Goal: Task Accomplishment & Management: Manage account settings

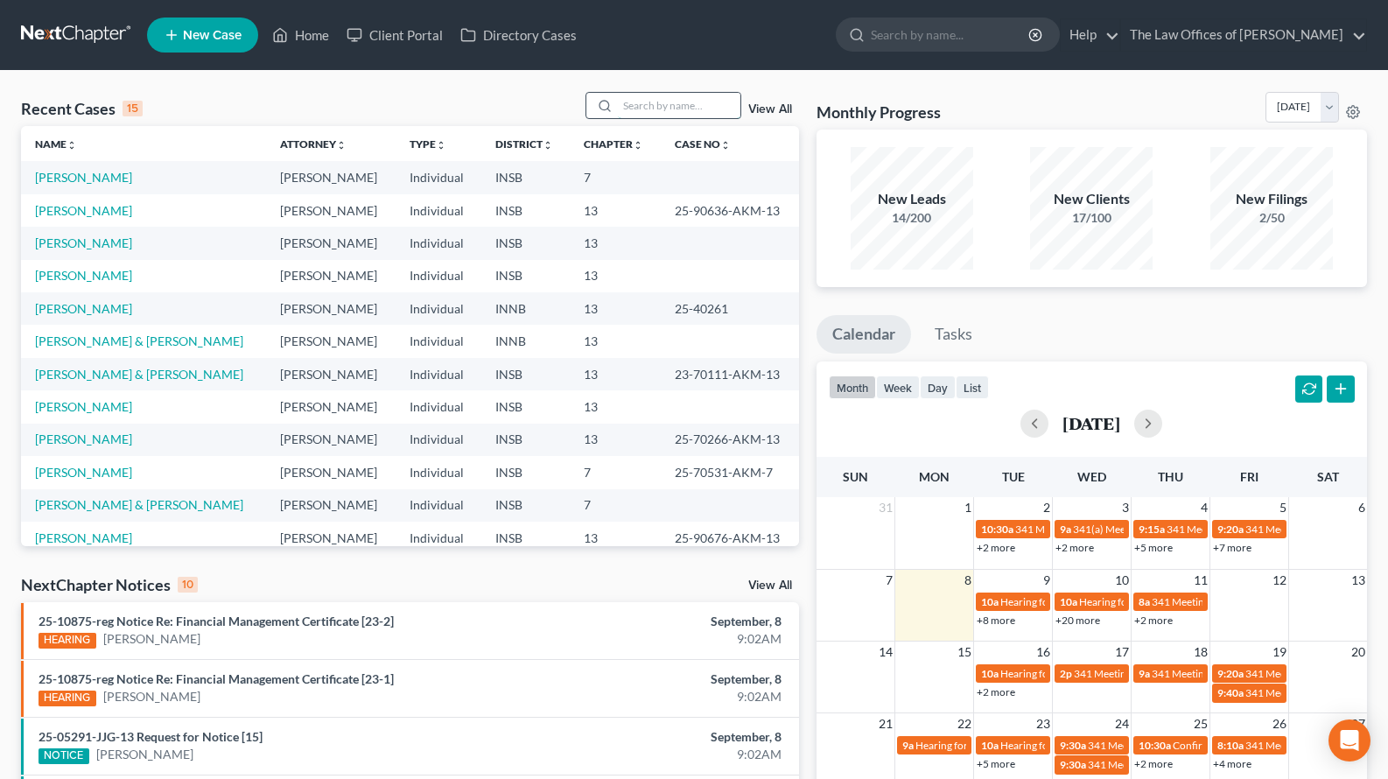
click at [677, 105] on input "search" at bounding box center [679, 105] width 123 height 25
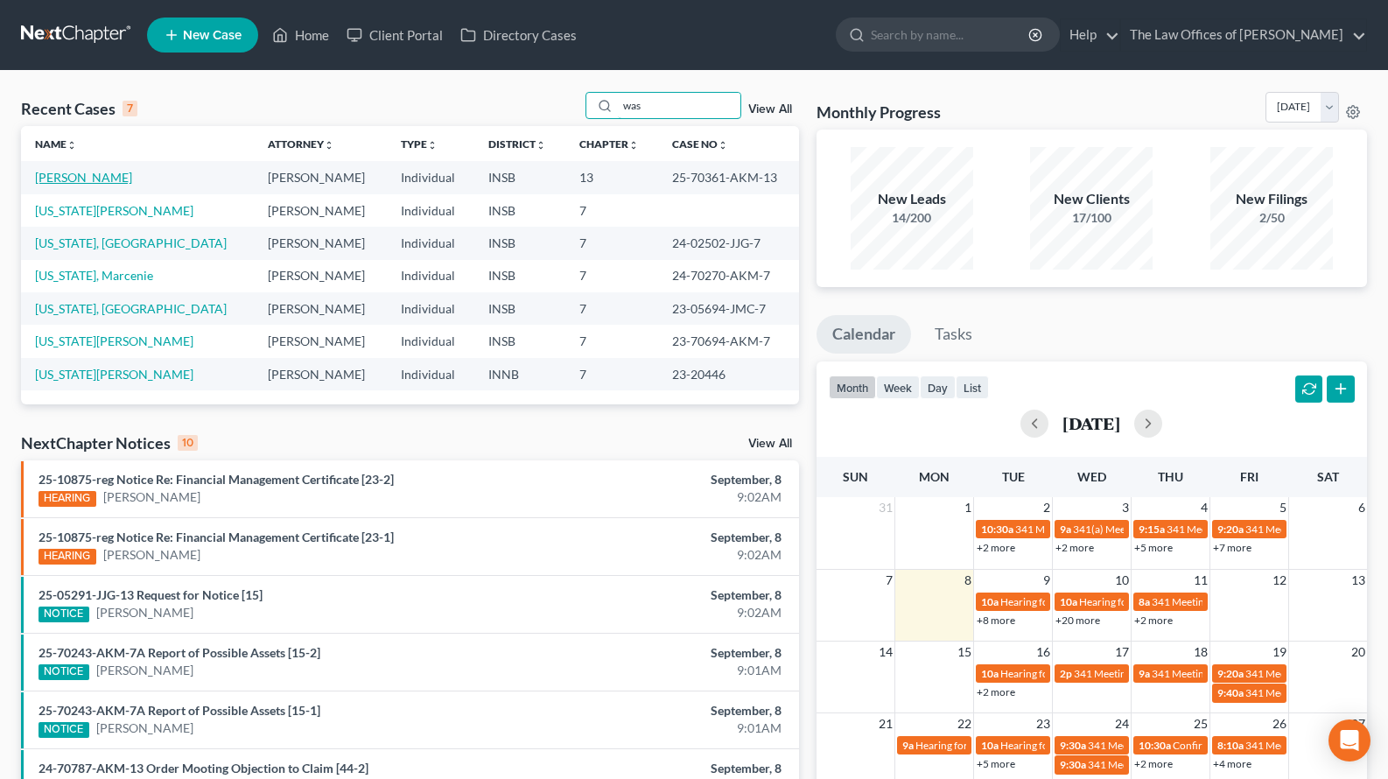
type input "was"
click at [72, 179] on link "[PERSON_NAME]" at bounding box center [83, 177] width 97 height 15
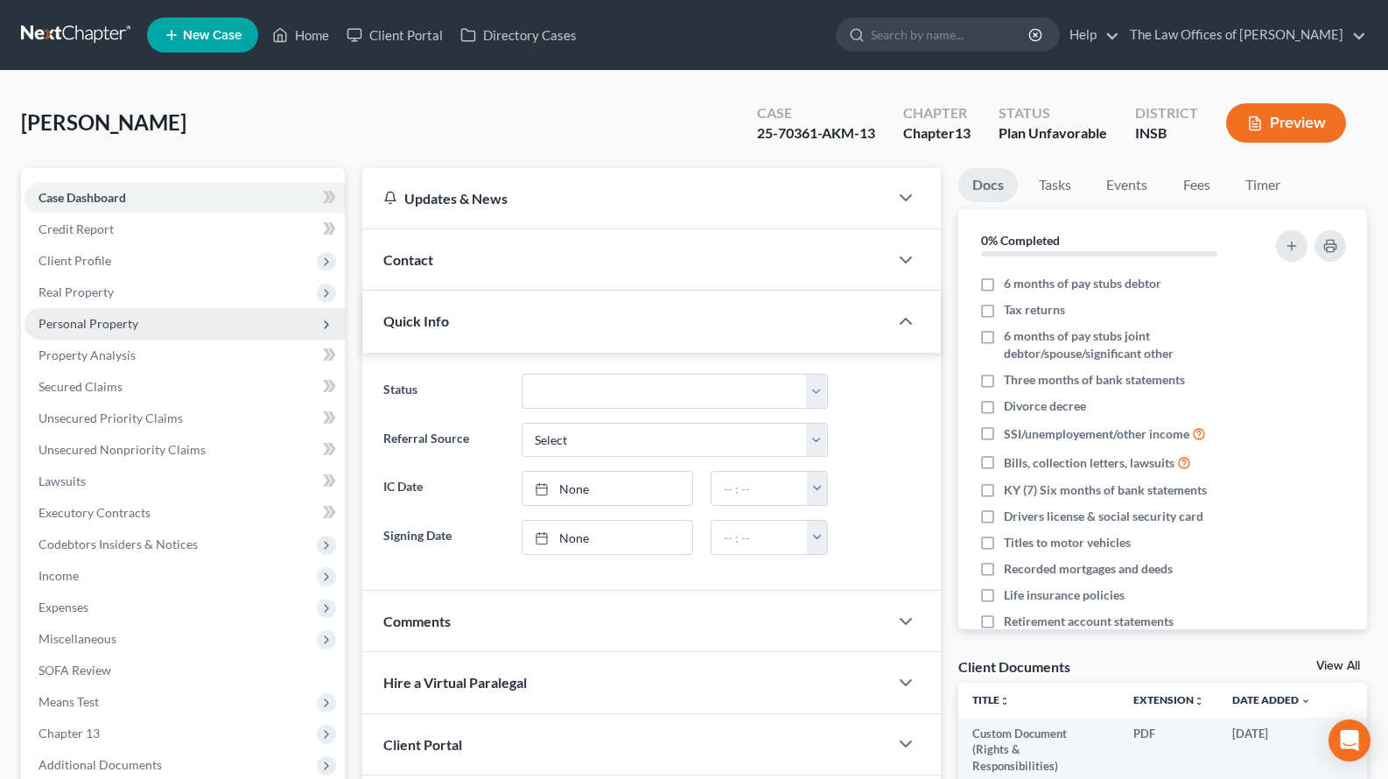
click at [91, 324] on span "Personal Property" at bounding box center [89, 323] width 100 height 15
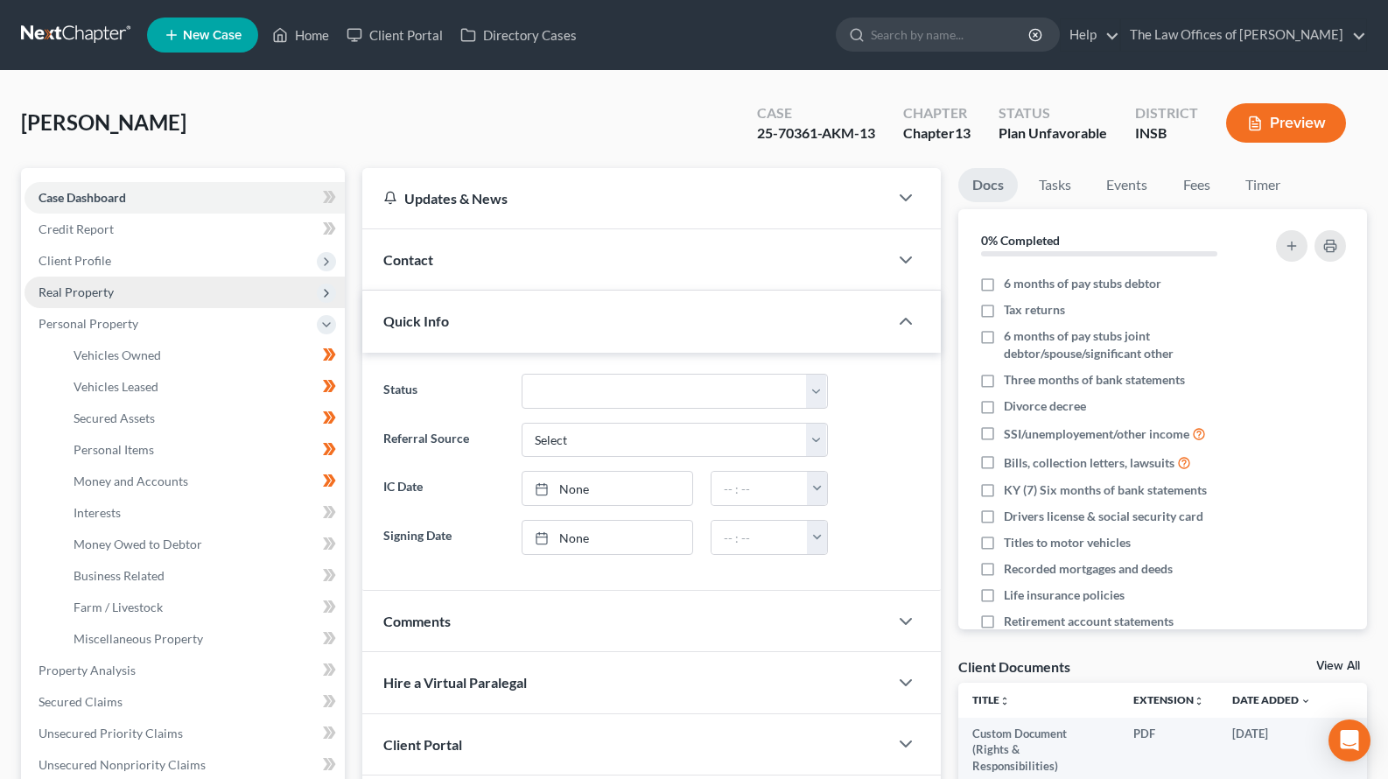
click at [91, 291] on span "Real Property" at bounding box center [76, 291] width 75 height 15
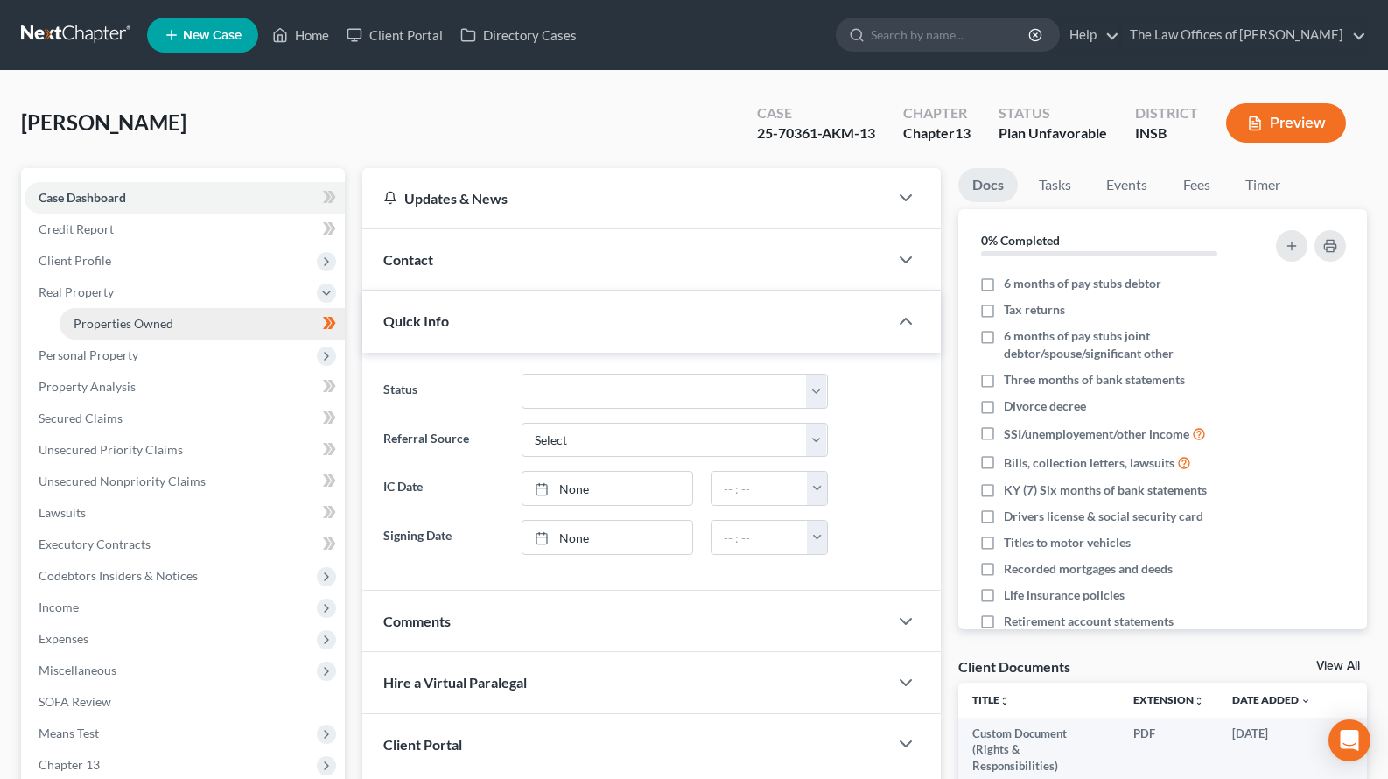
click at [104, 321] on span "Properties Owned" at bounding box center [124, 323] width 100 height 15
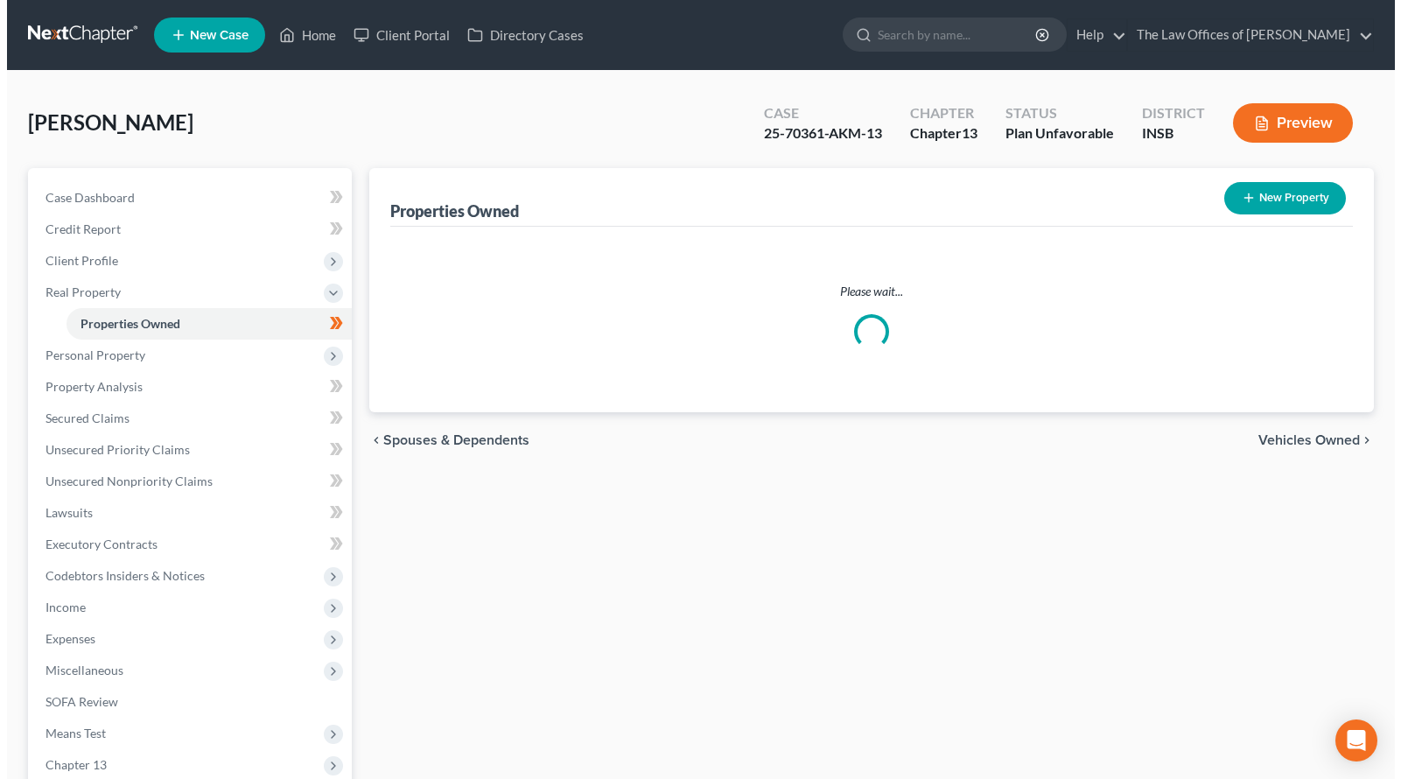
scroll to position [59, 0]
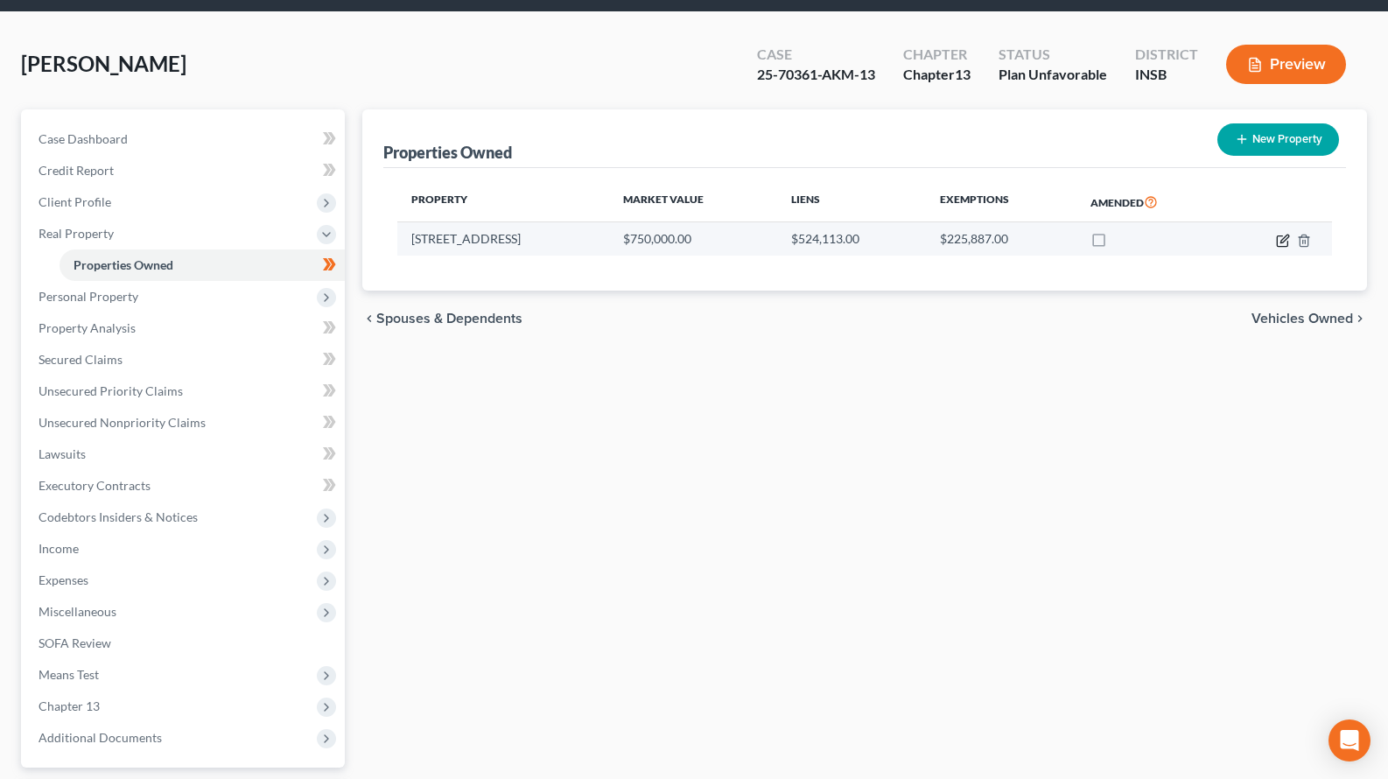
click at [1284, 244] on icon "button" at bounding box center [1283, 241] width 14 height 14
select select "15"
select select "3"
select select "5"
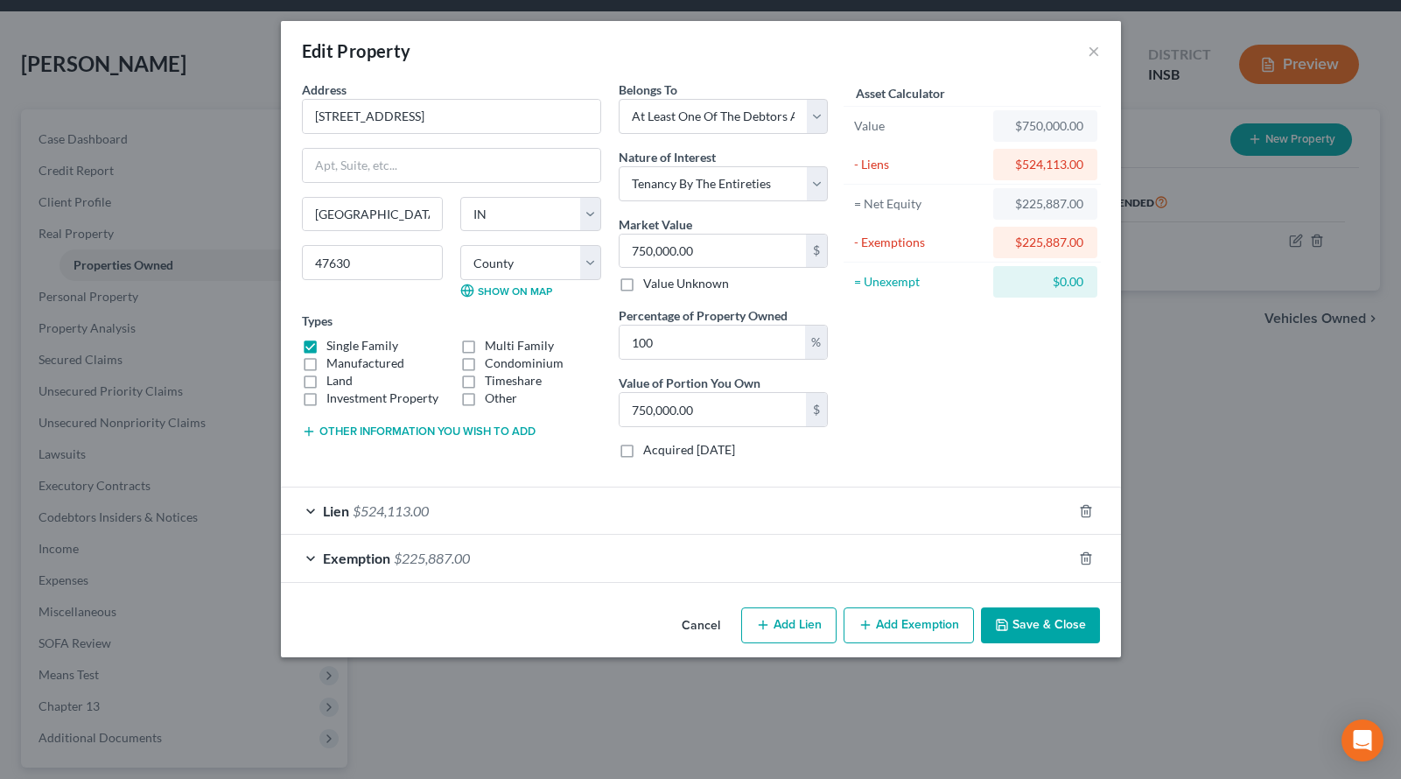
click at [538, 563] on div "Exemption $225,887.00" at bounding box center [676, 558] width 791 height 46
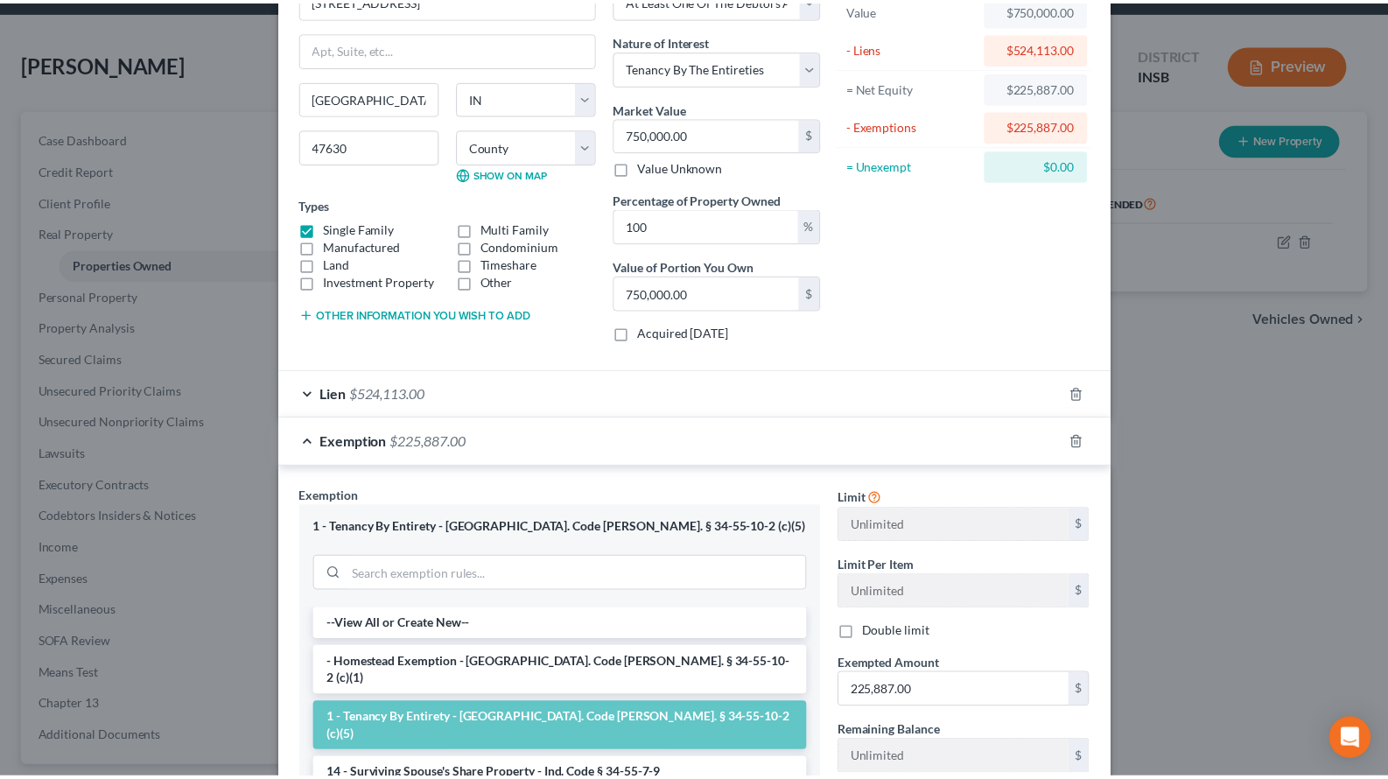
scroll to position [0, 0]
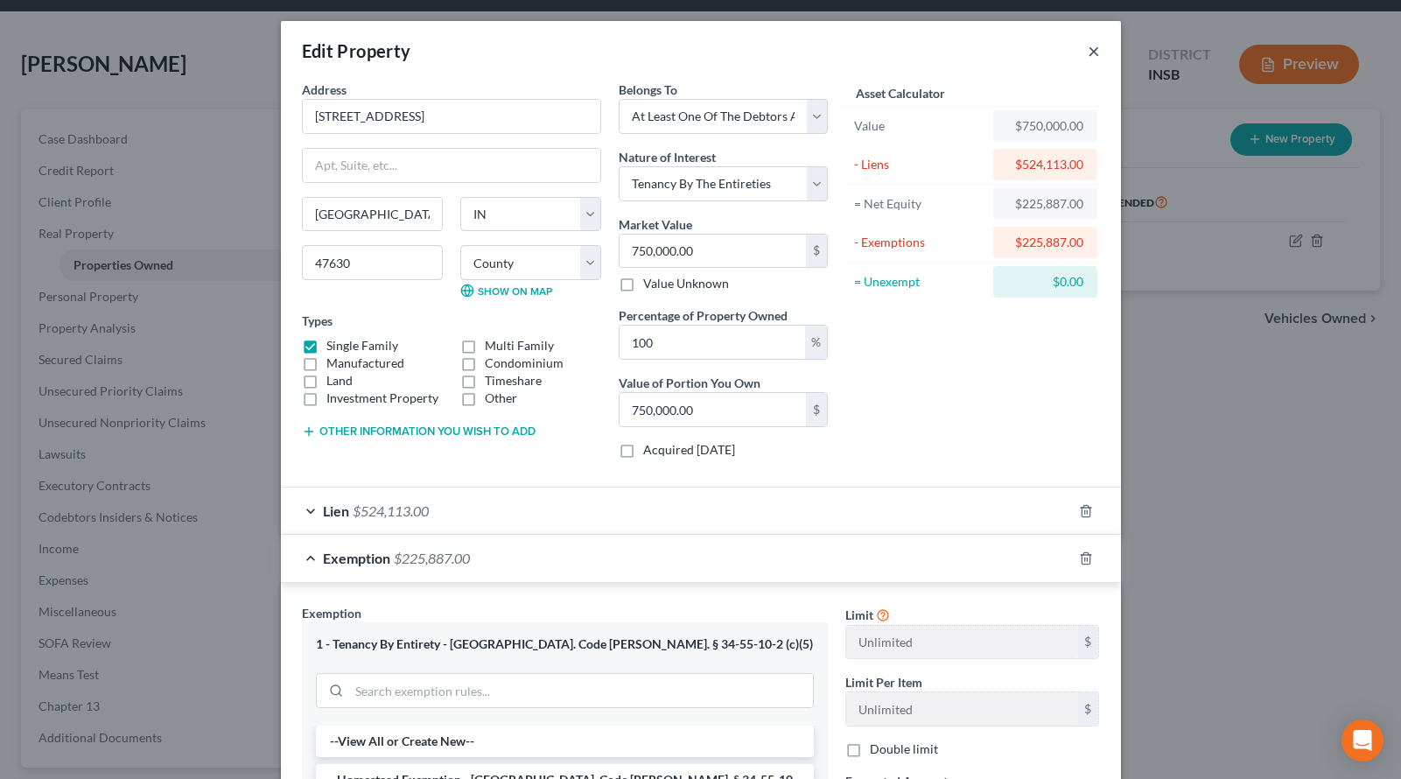
click at [1088, 46] on button "×" at bounding box center [1094, 50] width 12 height 21
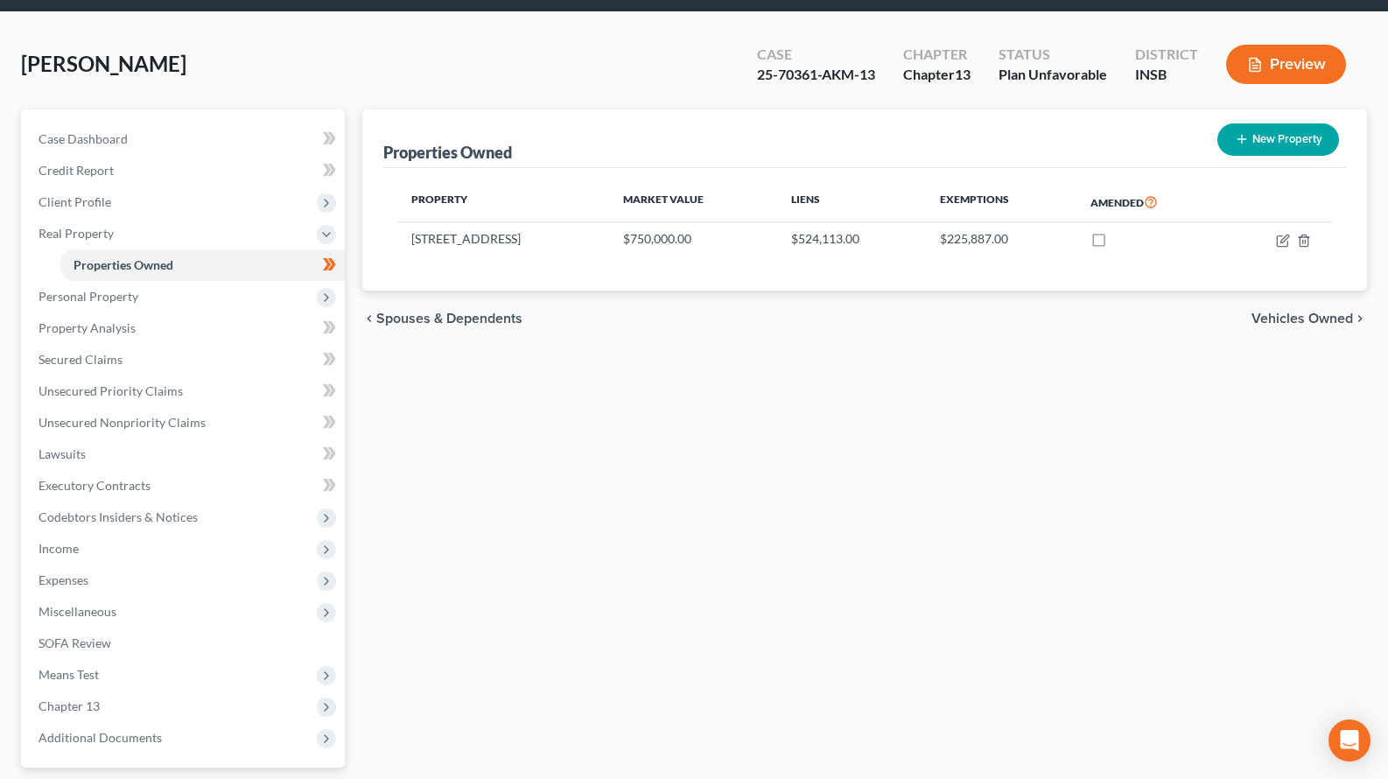
click at [498, 429] on div "Properties Owned New Property Property Market Value Liens Exemptions Amended [S…" at bounding box center [865, 488] width 1023 height 759
